Goal: Check status: Check status

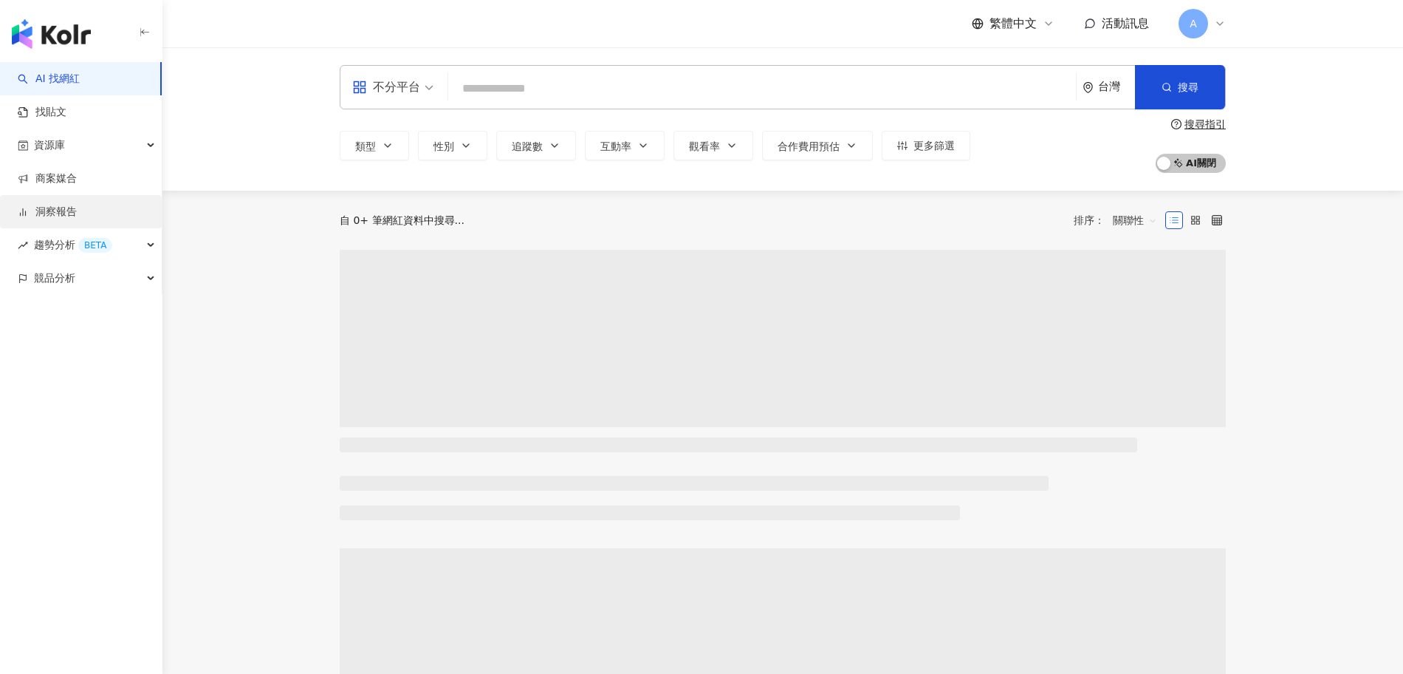
click at [58, 213] on link "洞察報告" at bounding box center [47, 212] width 59 height 15
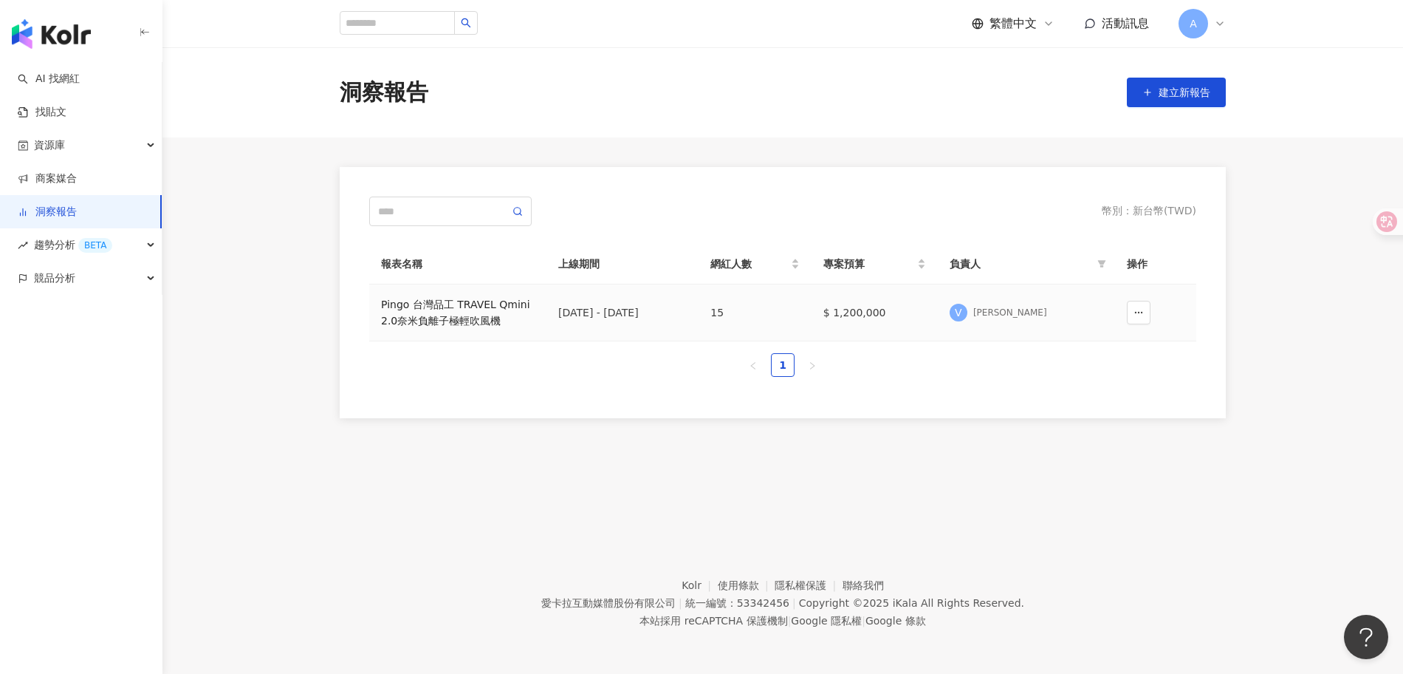
click at [529, 314] on div "Pingo 台灣品工 TRAVEL Qmini 2.0奈米負離子極輕吹風機" at bounding box center [458, 312] width 154 height 32
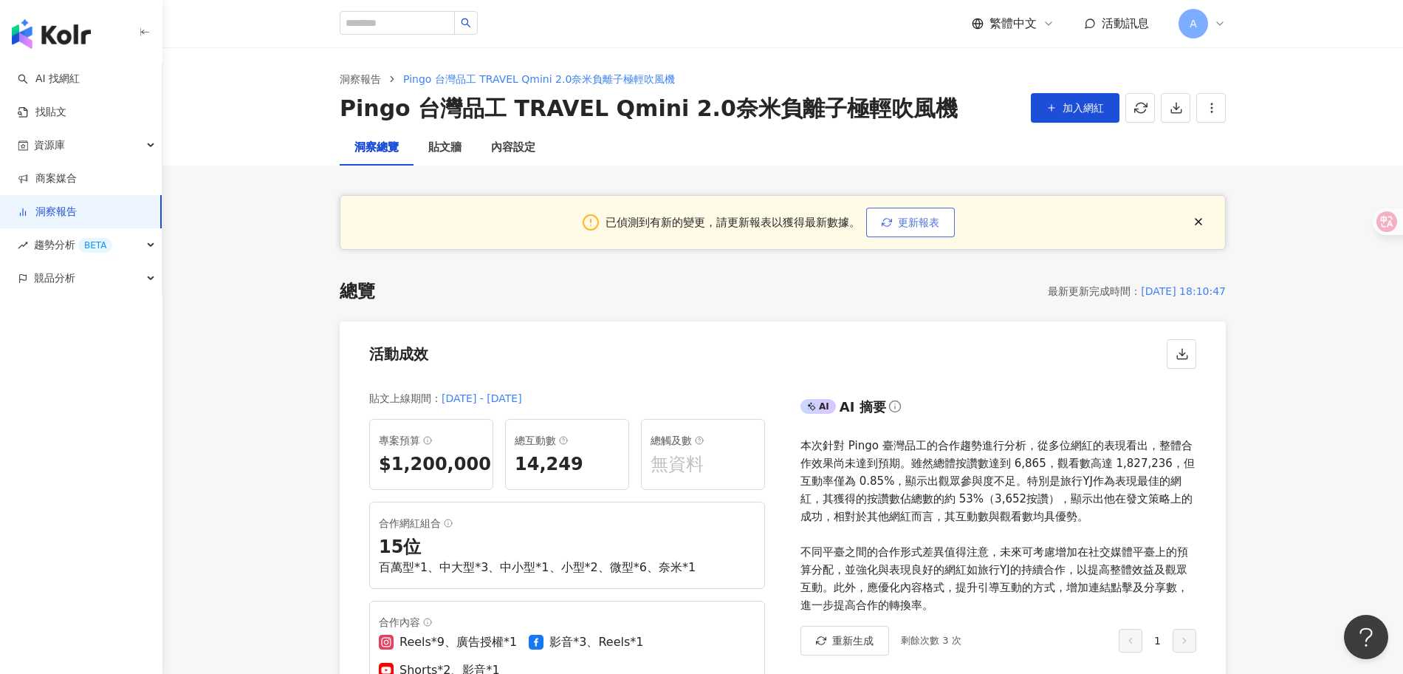
click at [934, 216] on span "更新報表" at bounding box center [918, 222] width 41 height 12
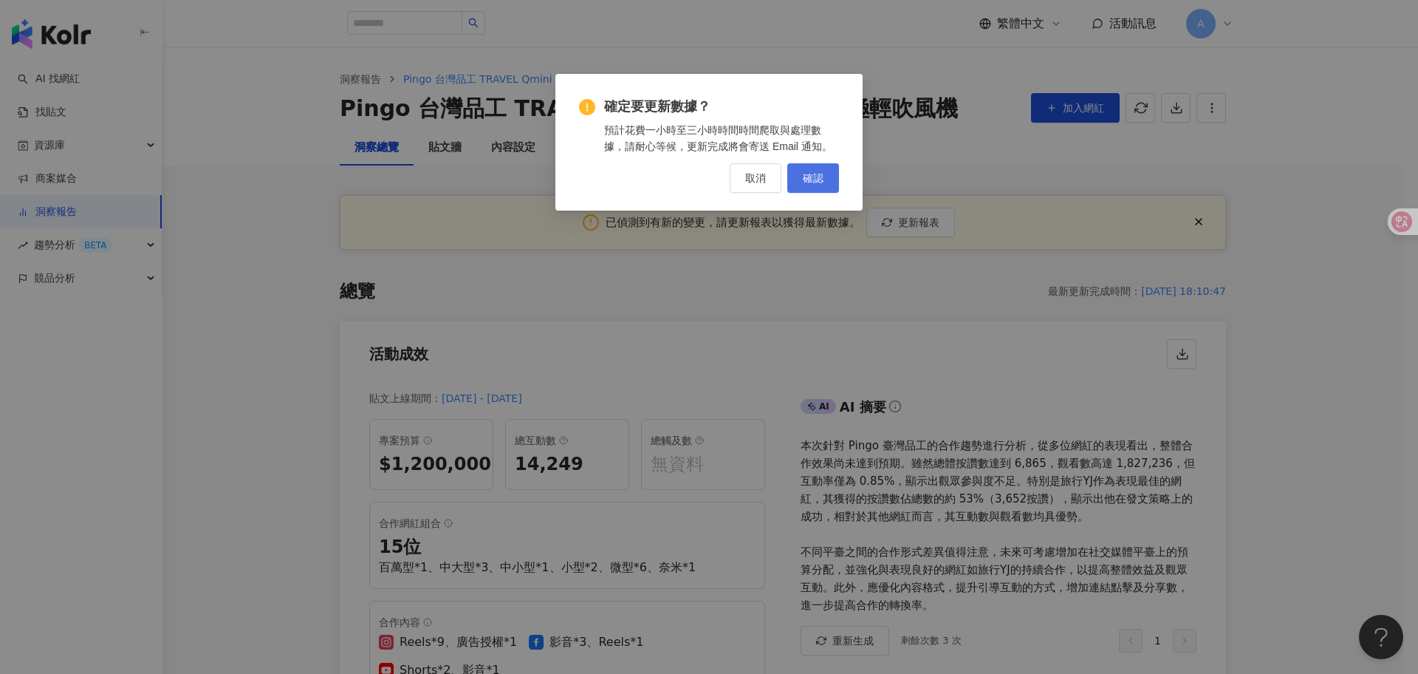
click at [829, 172] on button "確認" at bounding box center [813, 178] width 52 height 30
click at [818, 177] on span "確認" at bounding box center [813, 178] width 21 height 12
click at [815, 179] on span "確認" at bounding box center [813, 178] width 21 height 12
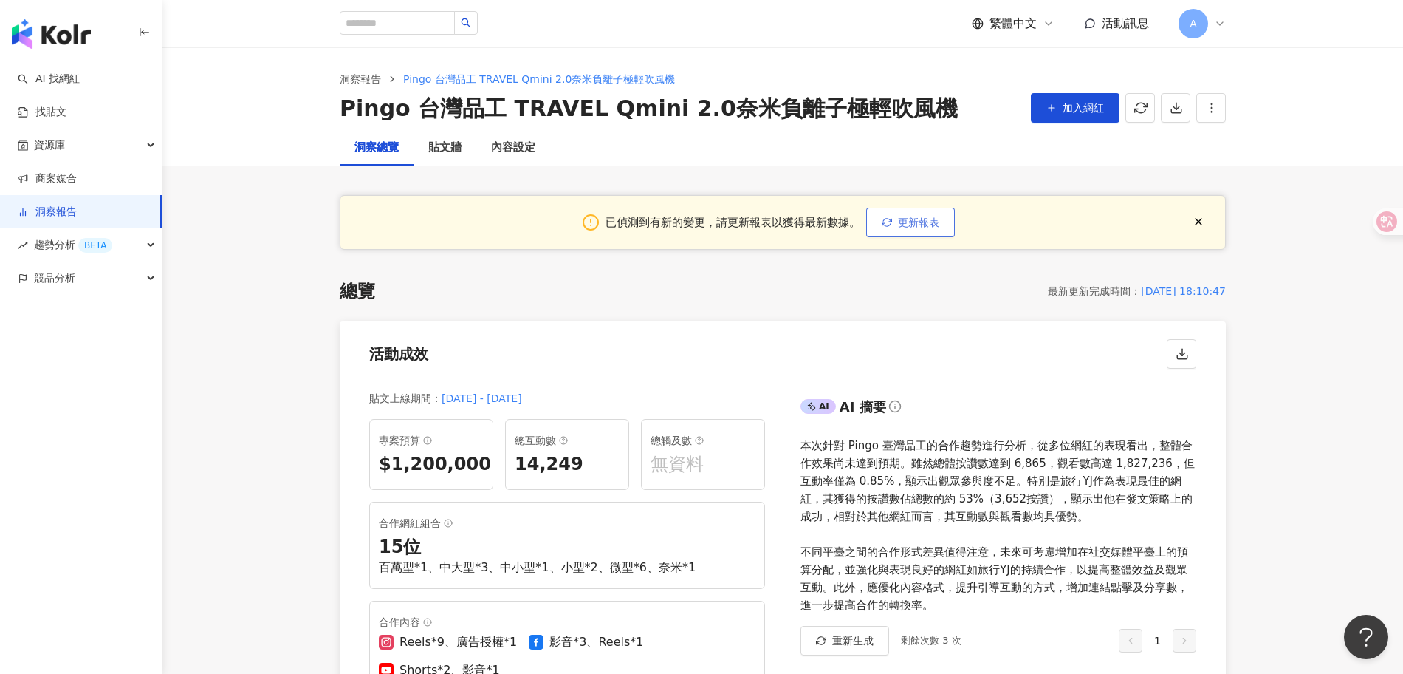
click at [938, 225] on span "更新報表" at bounding box center [918, 222] width 41 height 12
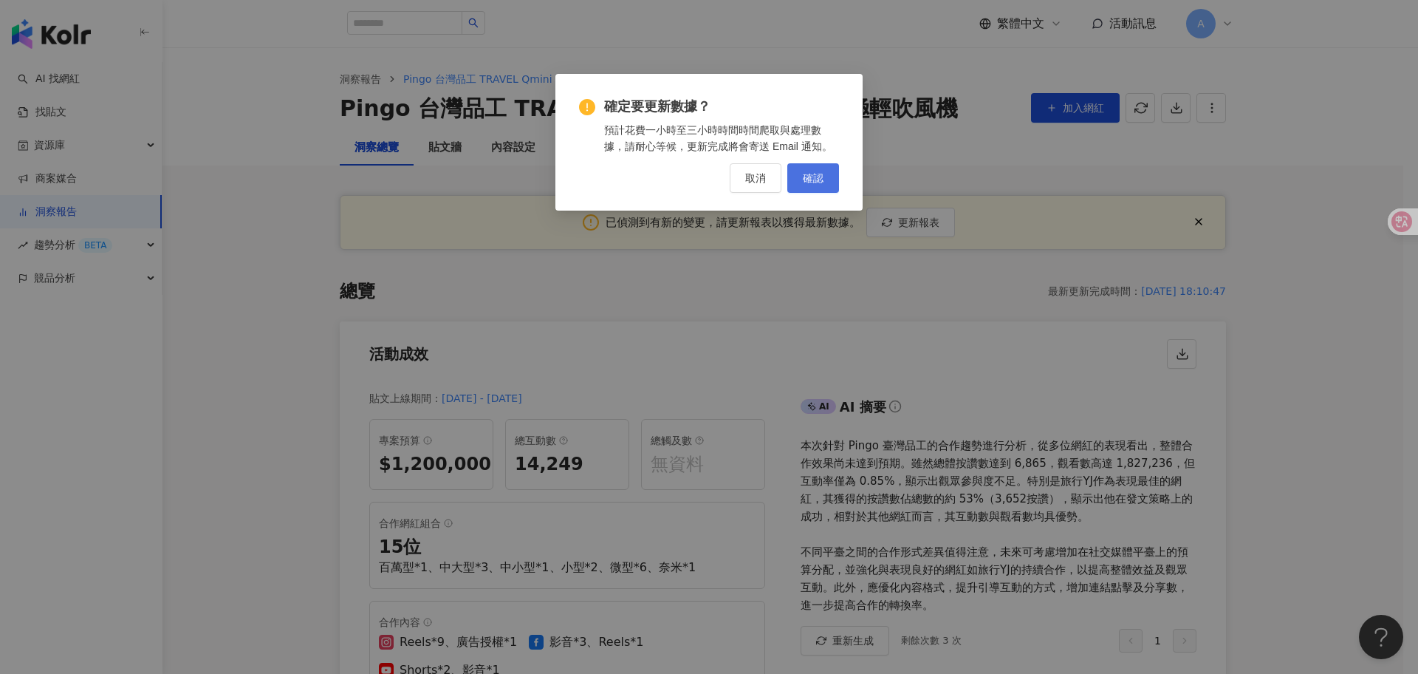
click at [811, 183] on span "確認" at bounding box center [813, 178] width 21 height 12
click at [815, 179] on span "確認" at bounding box center [813, 178] width 21 height 12
click at [818, 186] on button "確認" at bounding box center [810, 178] width 58 height 30
click at [818, 182] on span "確認" at bounding box center [813, 178] width 21 height 12
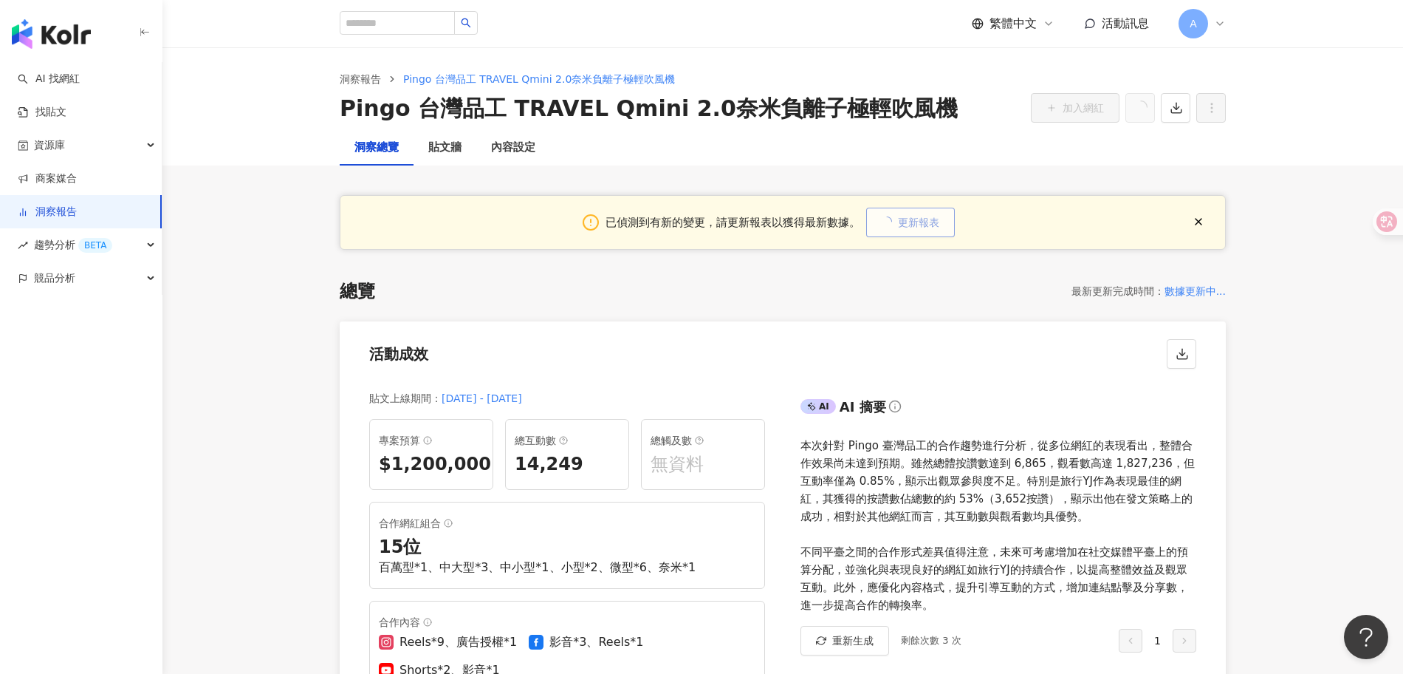
click at [930, 219] on span "更新報表" at bounding box center [918, 222] width 41 height 12
click at [900, 228] on span "更新報表" at bounding box center [918, 222] width 41 height 12
